Goal: Book appointment/travel/reservation

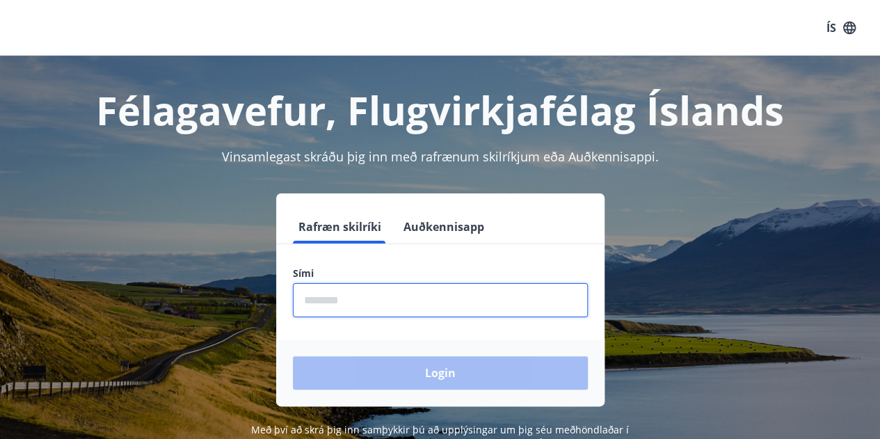
click at [322, 302] on input "phone" at bounding box center [440, 300] width 295 height 34
type input "********"
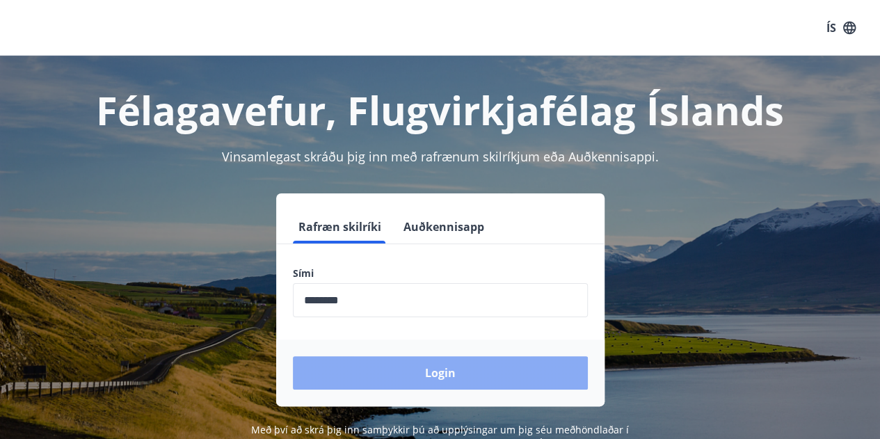
click at [390, 365] on button "Login" at bounding box center [440, 372] width 295 height 33
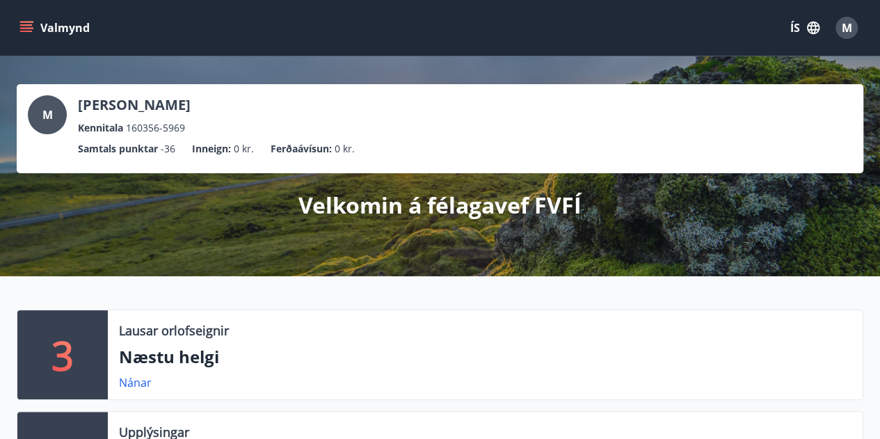
click at [26, 27] on icon "menu" at bounding box center [27, 27] width 15 height 1
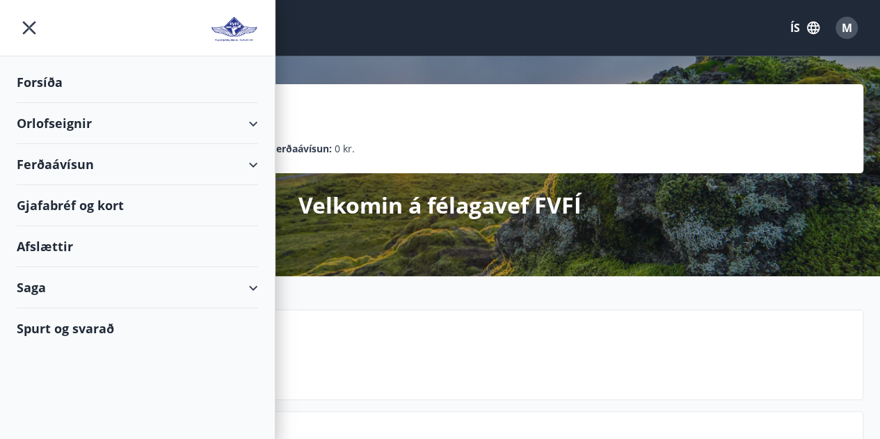
click at [63, 119] on div "Orlofseignir" at bounding box center [137, 123] width 241 height 41
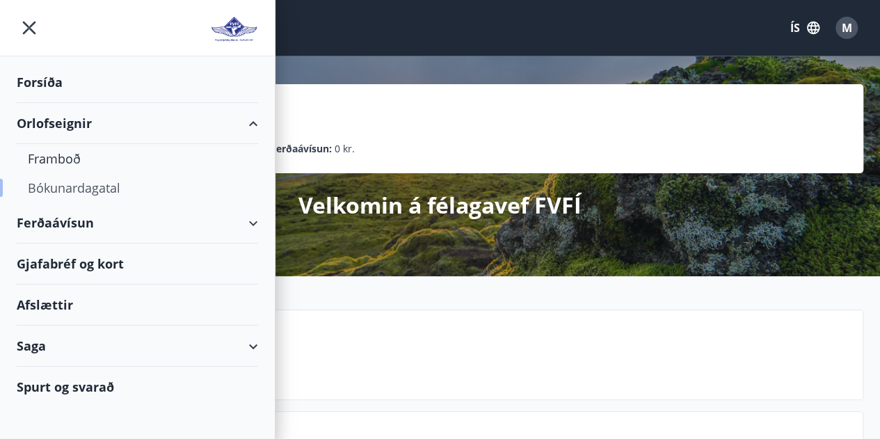
click at [71, 184] on div "Bókunardagatal" at bounding box center [137, 187] width 219 height 29
